Goal: Check status

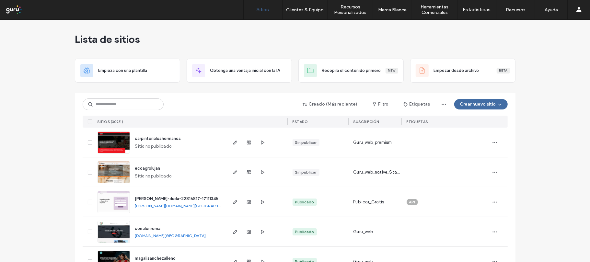
click at [124, 104] on input at bounding box center [123, 104] width 81 height 12
paste input "******"
type input "******"
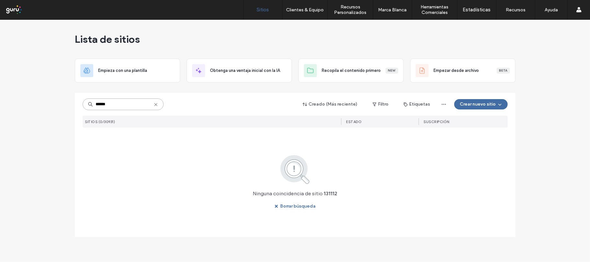
drag, startPoint x: 124, startPoint y: 104, endPoint x: 64, endPoint y: 96, distance: 60.8
click at [64, 96] on div "Lista de sitios Empieza con una plantilla Obtenga una ventaja inicial con la IA…" at bounding box center [295, 141] width 590 height 242
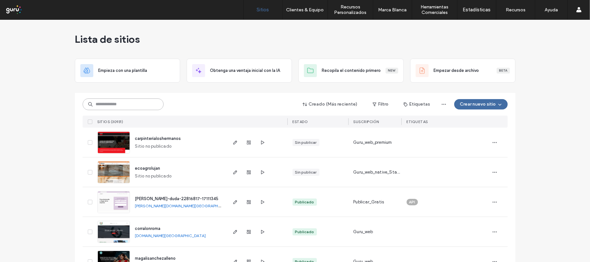
paste input "**********"
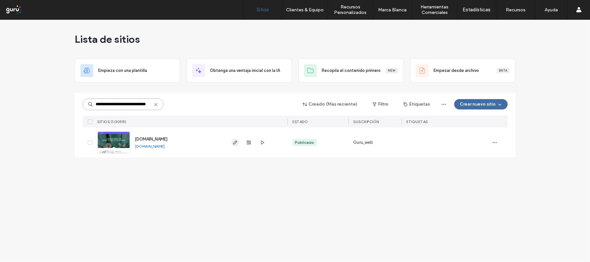
type input "**********"
click at [235, 142] on use "button" at bounding box center [235, 143] width 4 height 4
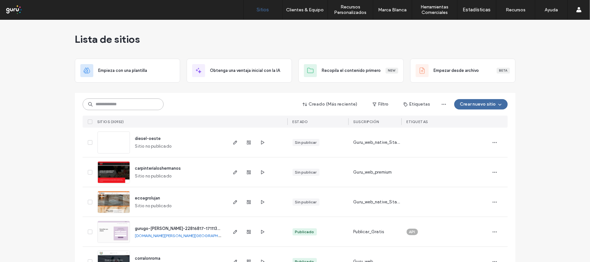
click at [120, 107] on input at bounding box center [123, 104] width 81 height 12
paste input "**********"
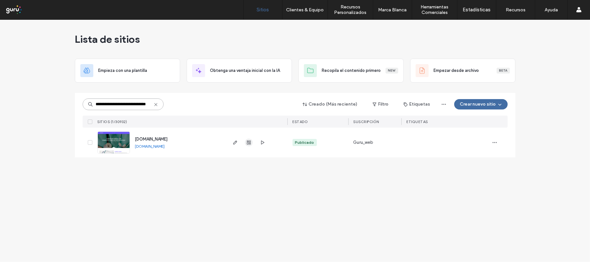
type input "**********"
click at [248, 144] on use "button" at bounding box center [249, 143] width 4 height 4
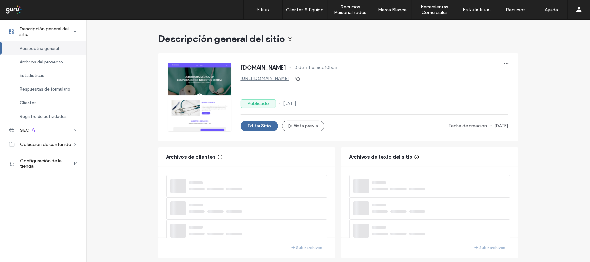
scroll to position [11, 0]
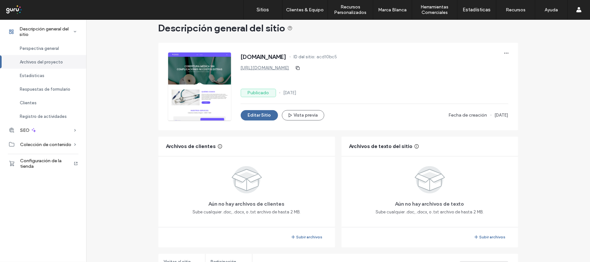
scroll to position [227, 0]
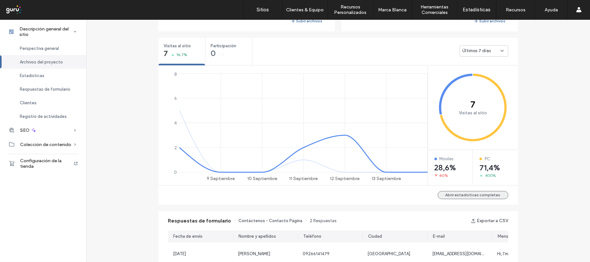
click at [460, 195] on button "Abrir estadísticas completas" at bounding box center [473, 195] width 71 height 8
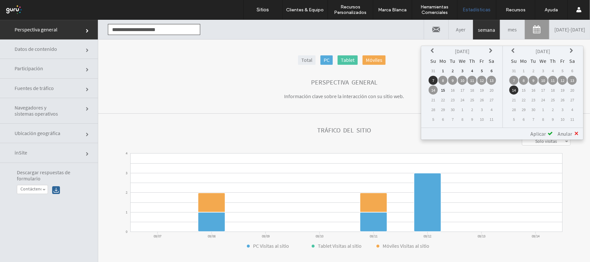
click at [434, 52] on icon at bounding box center [433, 50] width 5 height 5
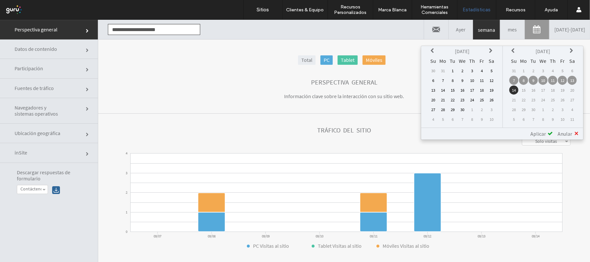
click at [457, 70] on td "1" at bounding box center [452, 70] width 9 height 9
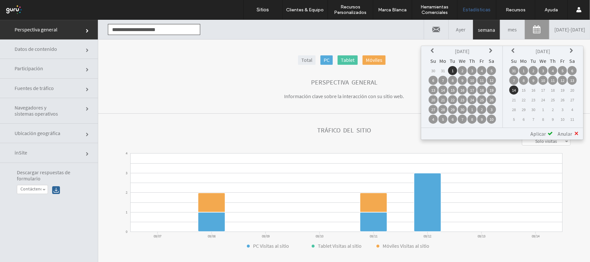
click at [531, 134] on span "Aplicar" at bounding box center [538, 133] width 16 height 6
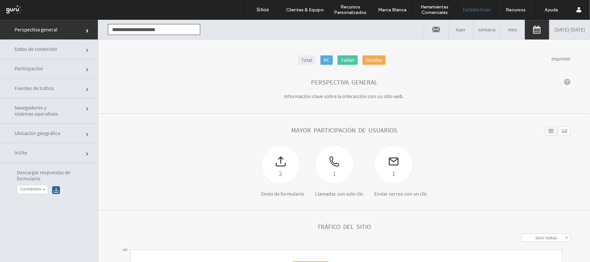
click at [302, 60] on link "Total" at bounding box center [306, 59] width 17 height 9
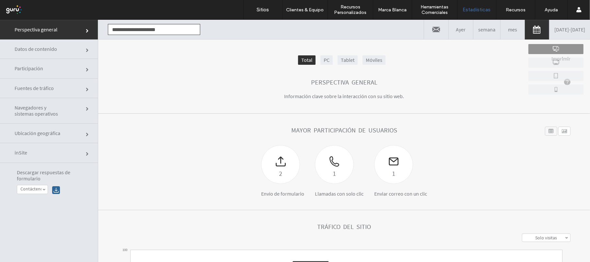
scroll to position [86, 0]
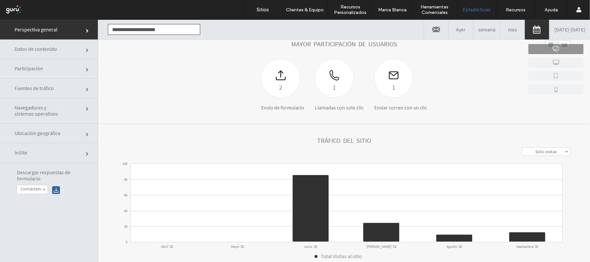
click at [524, 150] on link "Solo visitas" at bounding box center [546, 151] width 48 height 8
click at [526, 184] on label "Visitas y visualizaciones" at bounding box center [546, 179] width 41 height 12
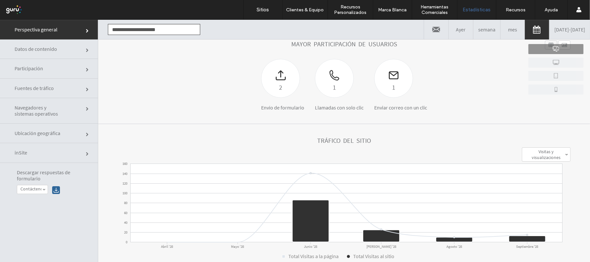
scroll to position [216, 0]
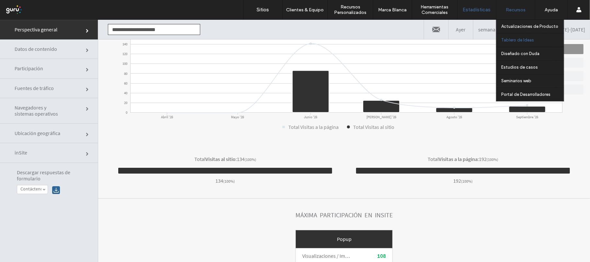
click at [511, 38] on label "Tablero de Ideas" at bounding box center [517, 40] width 33 height 5
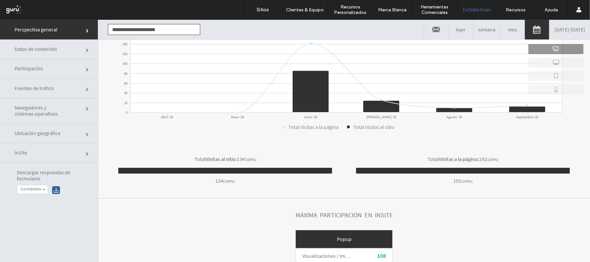
click at [525, 31] on link at bounding box center [537, 29] width 24 height 19
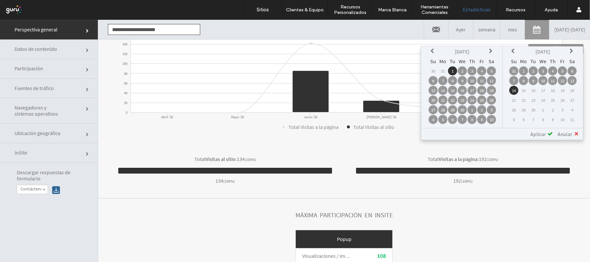
click at [491, 50] on icon at bounding box center [491, 50] width 5 height 5
click at [490, 51] on th at bounding box center [491, 51] width 9 height 9
click at [437, 78] on td "1" at bounding box center [433, 80] width 9 height 9
click at [538, 134] on span "Aplicar" at bounding box center [538, 134] width 16 height 6
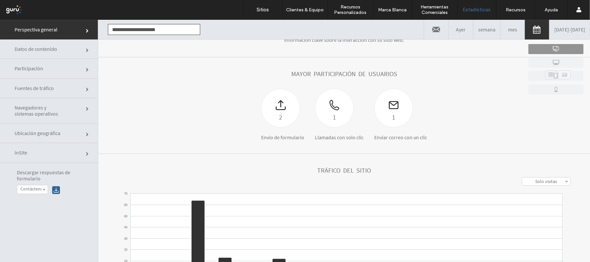
scroll to position [0, 0]
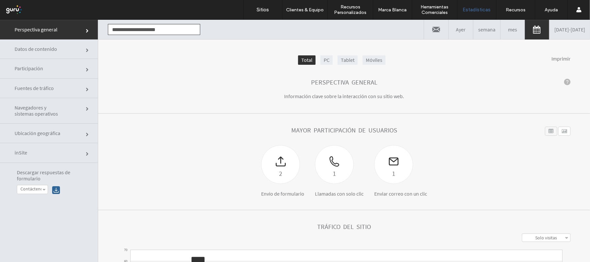
click at [536, 238] on label "Solo visitas" at bounding box center [546, 238] width 22 height 6
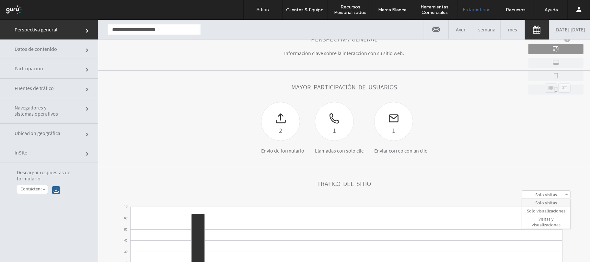
scroll to position [86, 0]
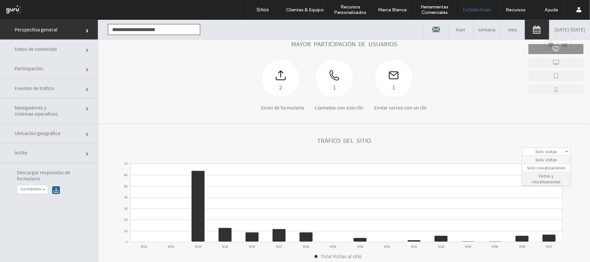
click at [536, 177] on label "Visitas y visualizaciones" at bounding box center [546, 179] width 41 height 12
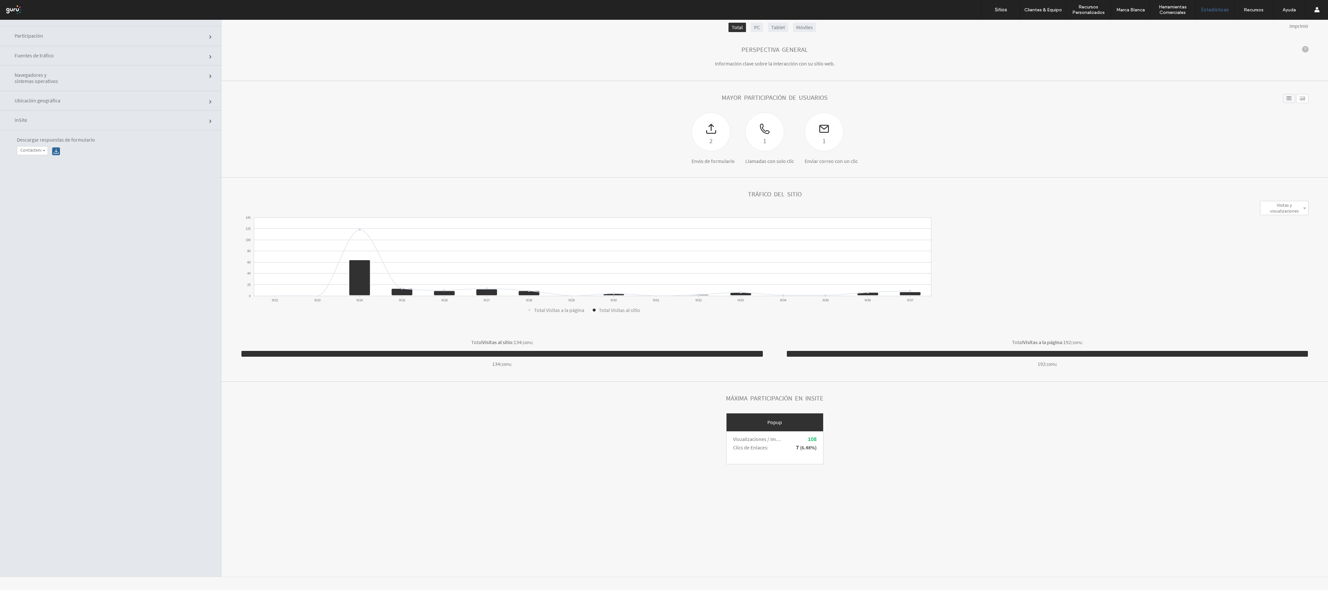
scroll to position [33, 0]
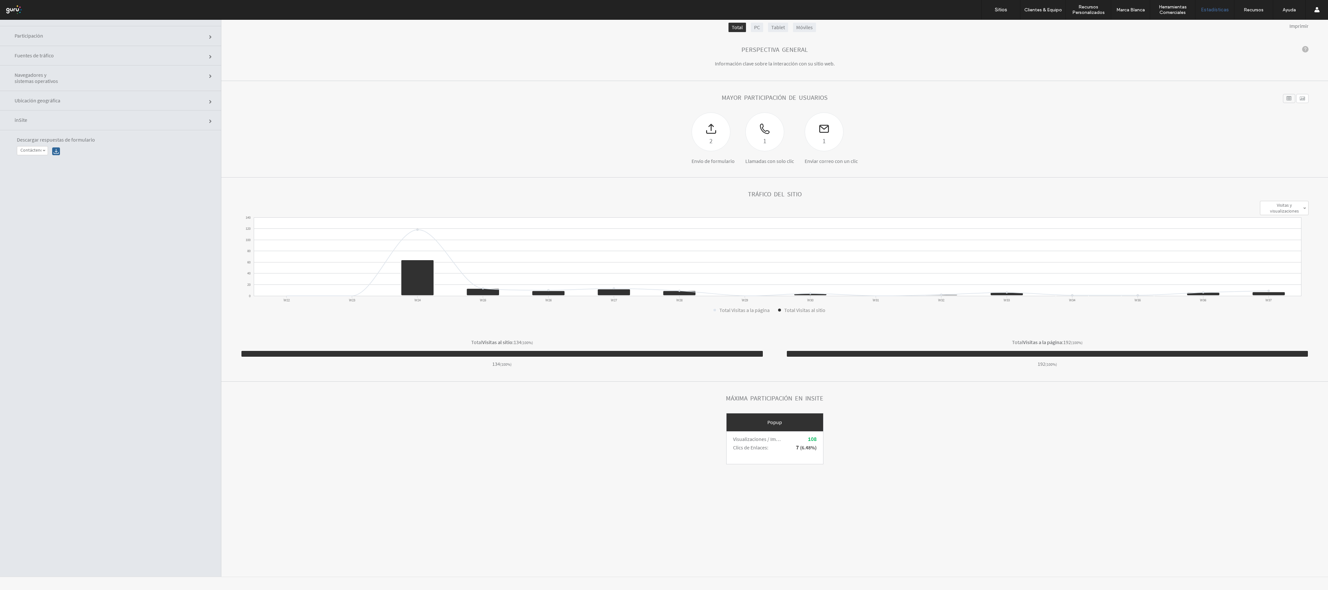
click at [590, 262] on div "Popup Visualizaciones / Impresiones : 108 Clics de Enlaces : 7 ( 6.48% )" at bounding box center [775, 438] width 1068 height 51
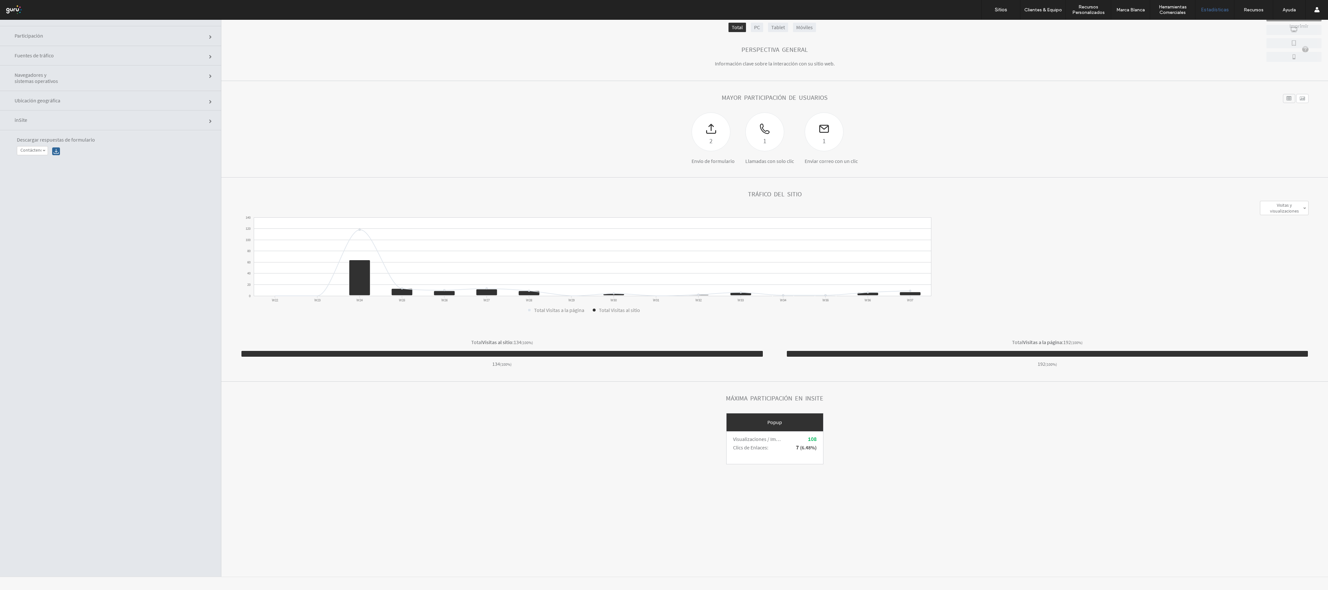
scroll to position [0, 0]
